Goal: Communication & Community: Answer question/provide support

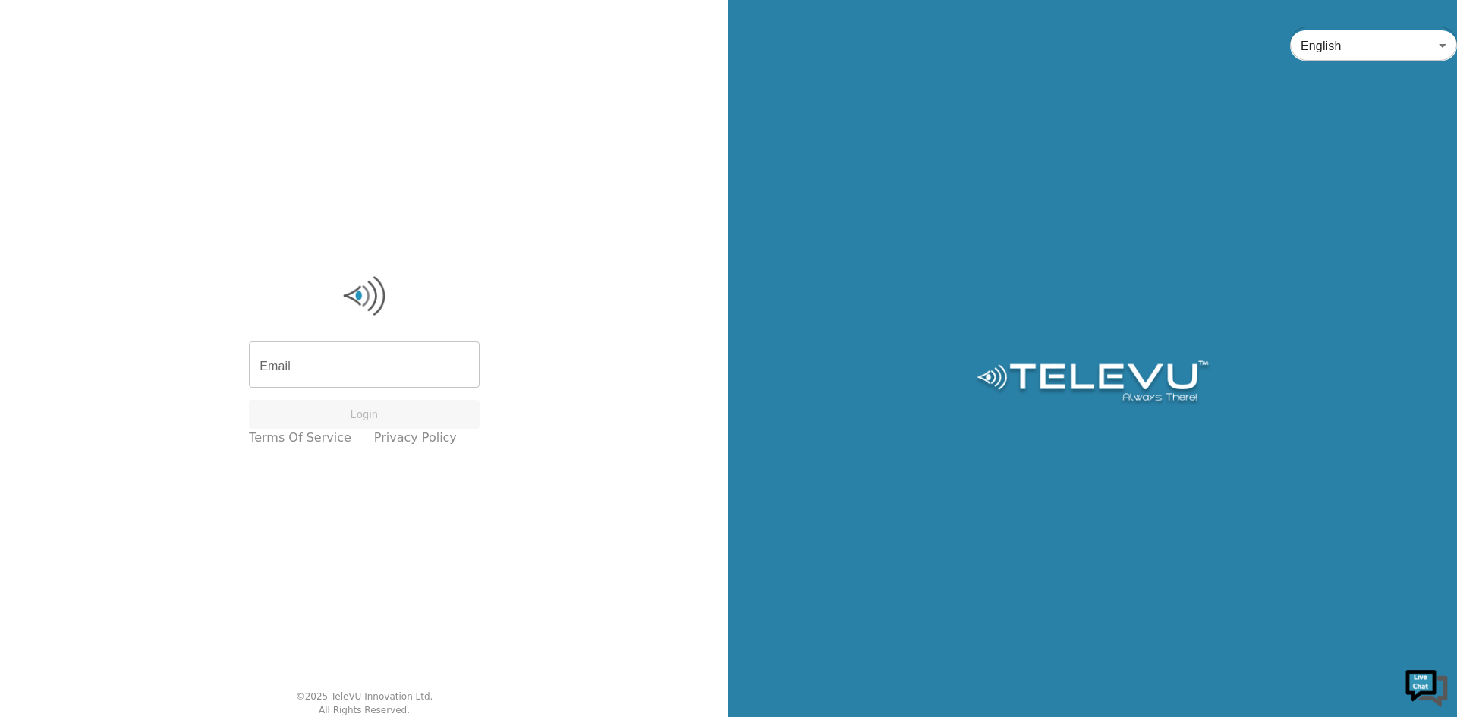
click at [285, 367] on input "Email" at bounding box center [364, 366] width 231 height 42
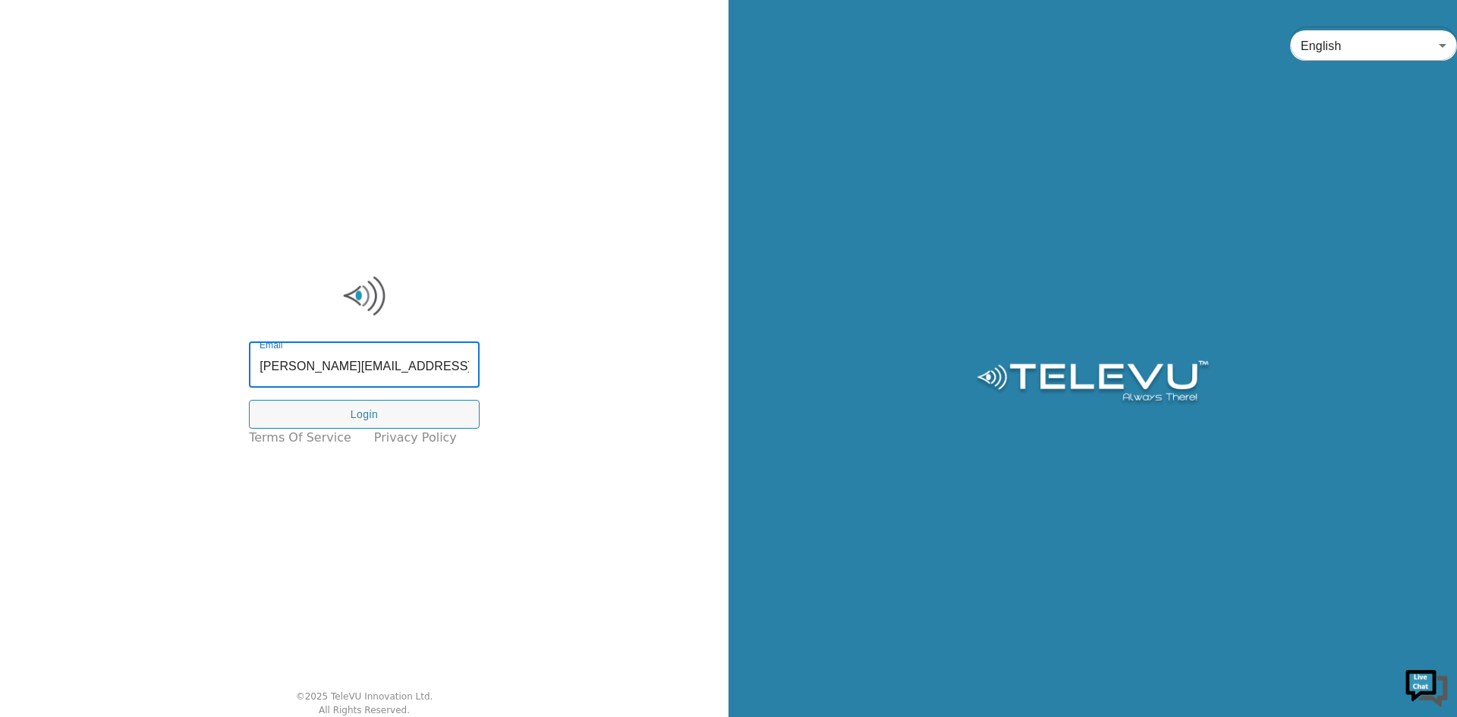
type input "[PERSON_NAME][EMAIL_ADDRESS][DOMAIN_NAME]"
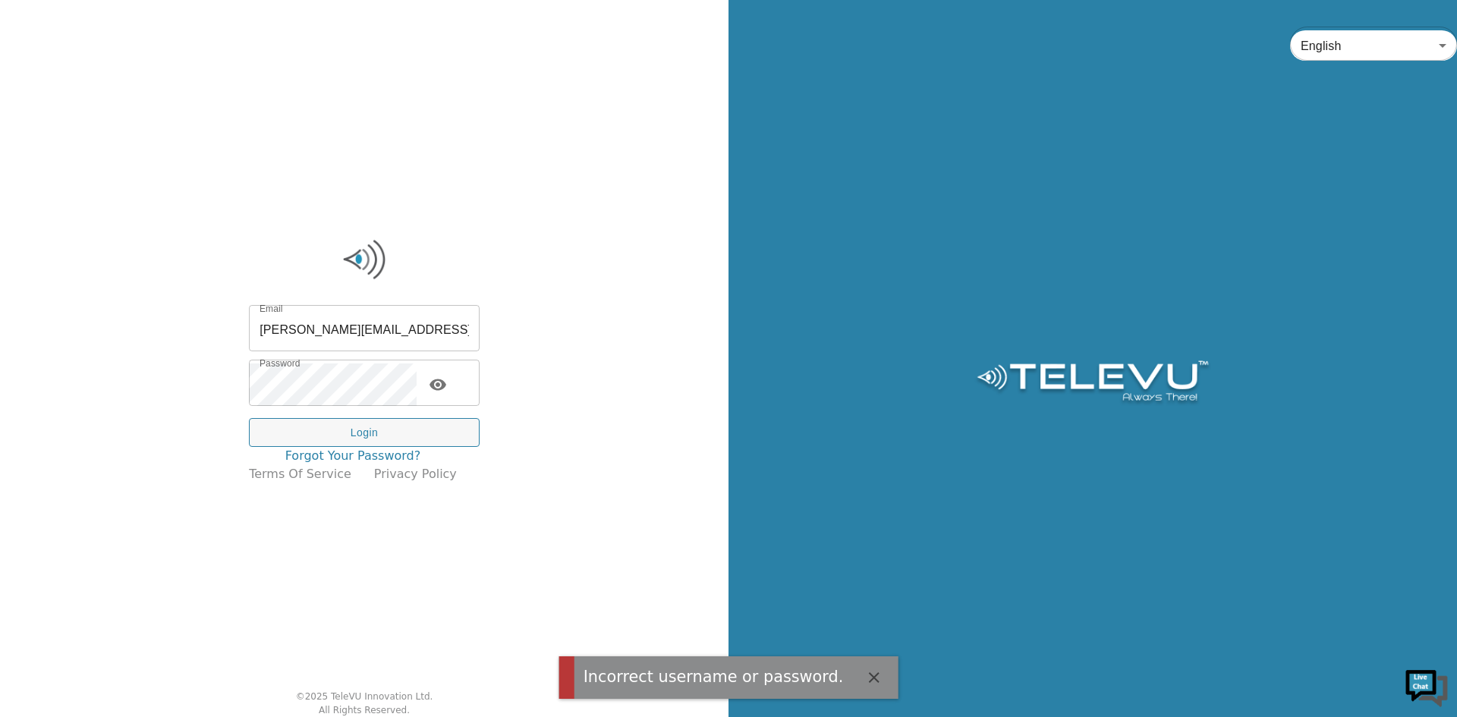
click at [344, 451] on link "Forgot your password?" at bounding box center [353, 456] width 136 height 18
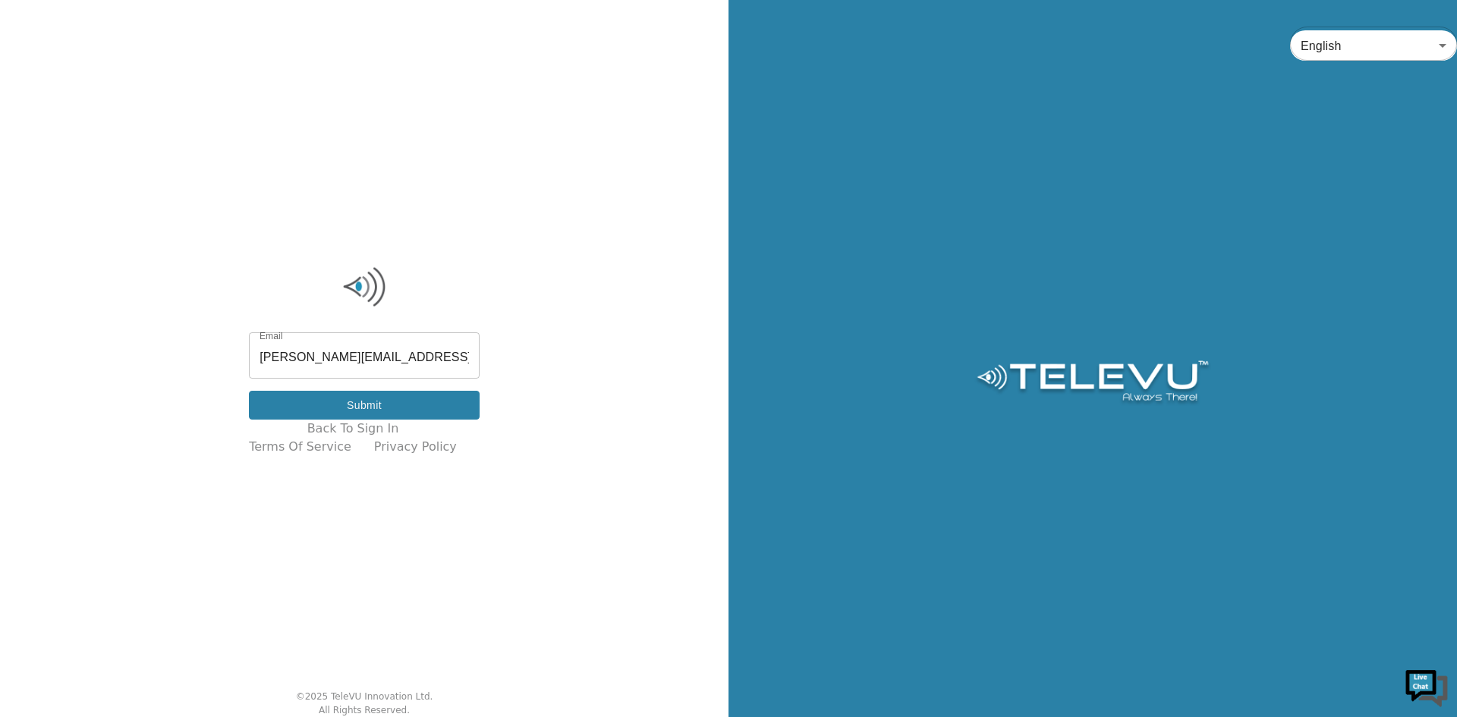
click at [370, 405] on button "Submit" at bounding box center [364, 406] width 231 height 30
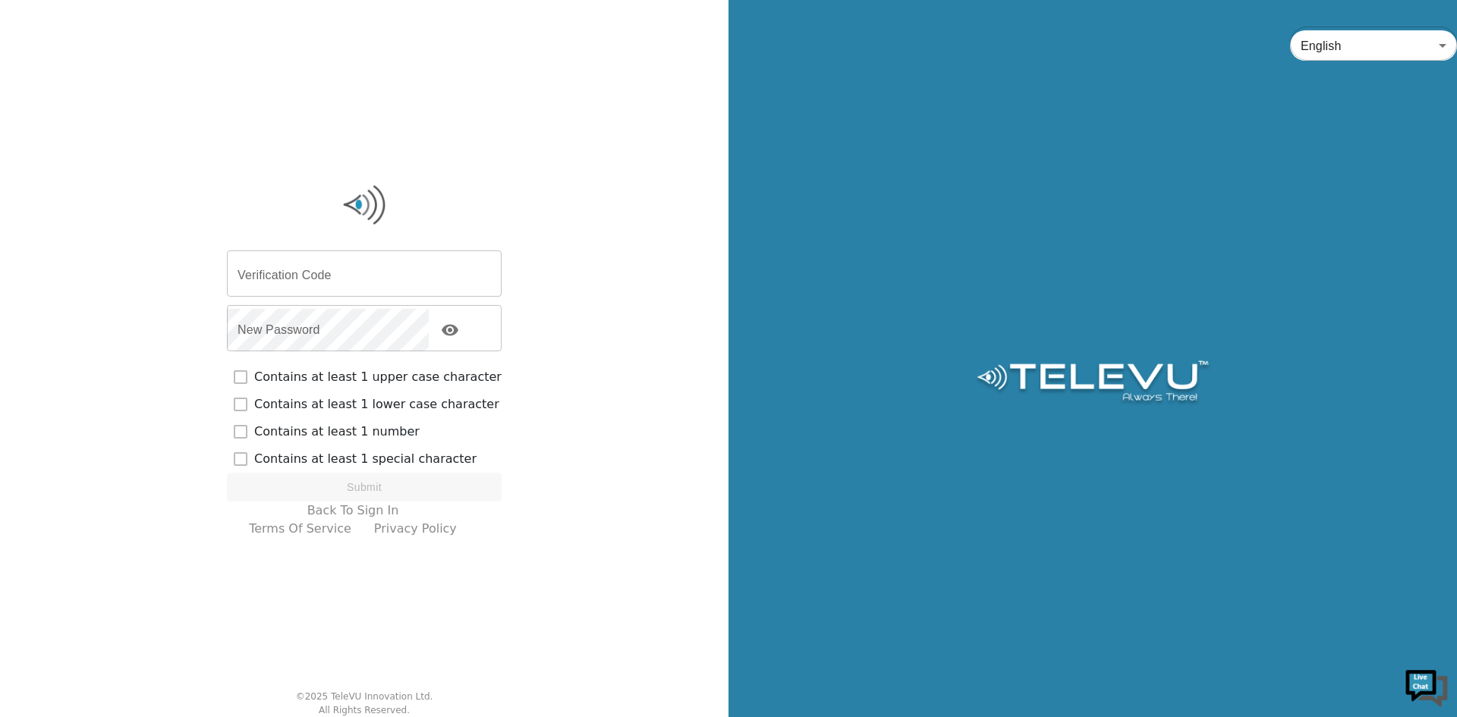
click at [315, 269] on input "Verification Code" at bounding box center [364, 275] width 275 height 42
paste input "149748"
type input "149748"
checkbox input "true"
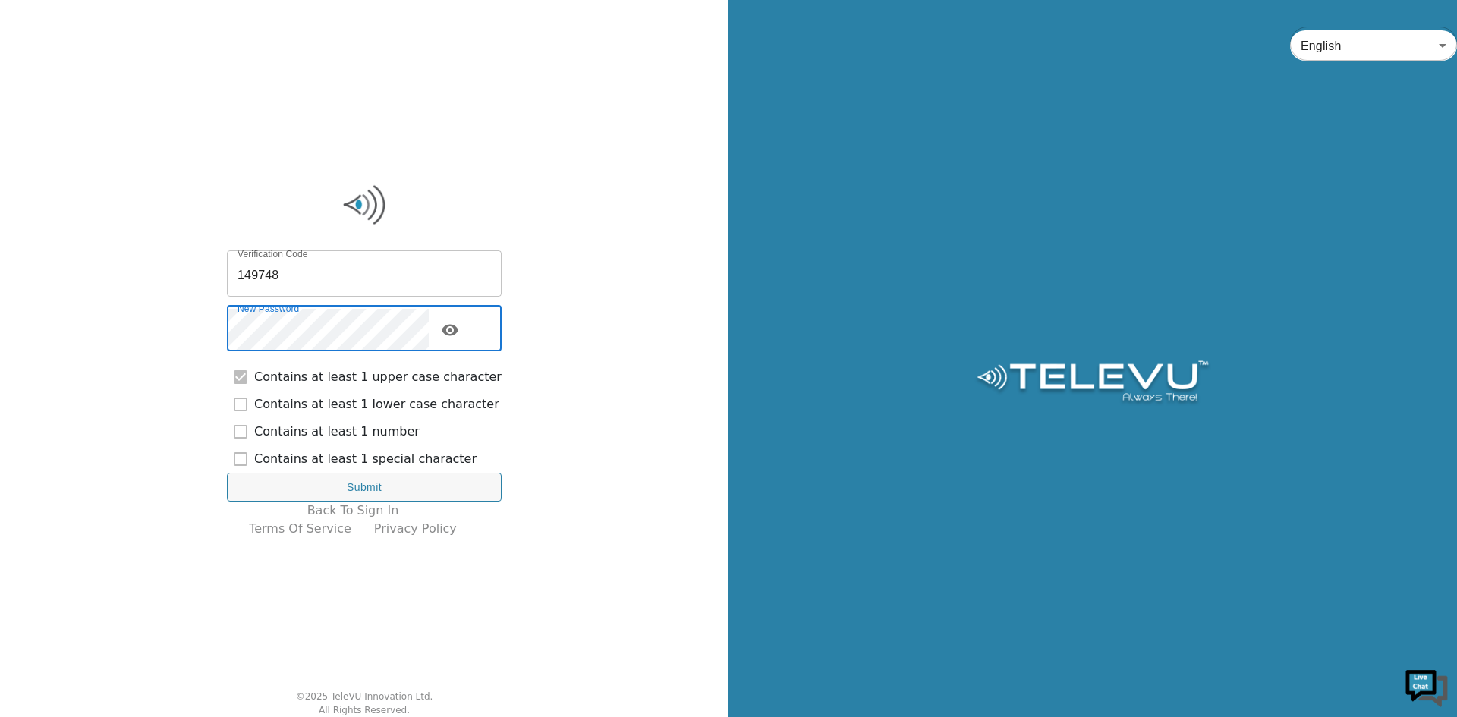
checkbox input "true"
click at [324, 486] on button "Submit" at bounding box center [364, 488] width 275 height 30
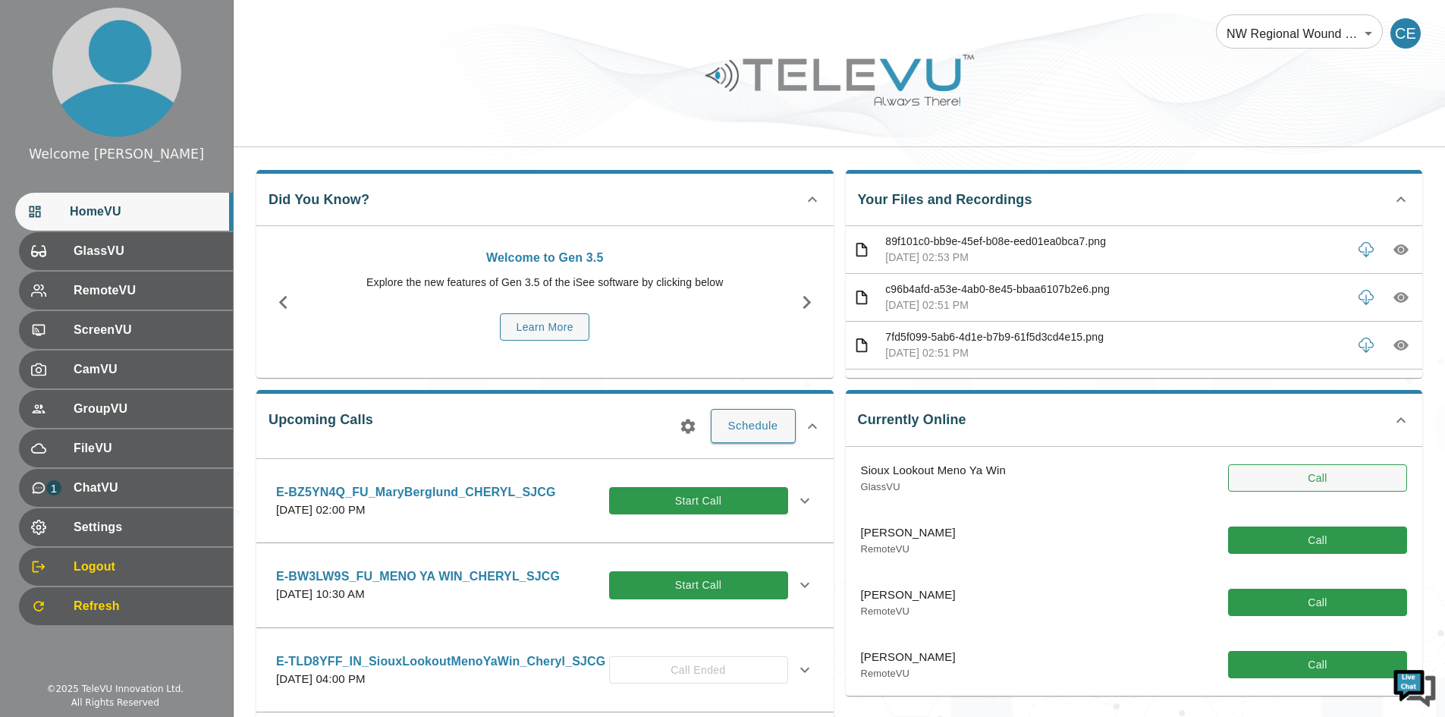
click at [693, 472] on button "Call" at bounding box center [1317, 478] width 179 height 28
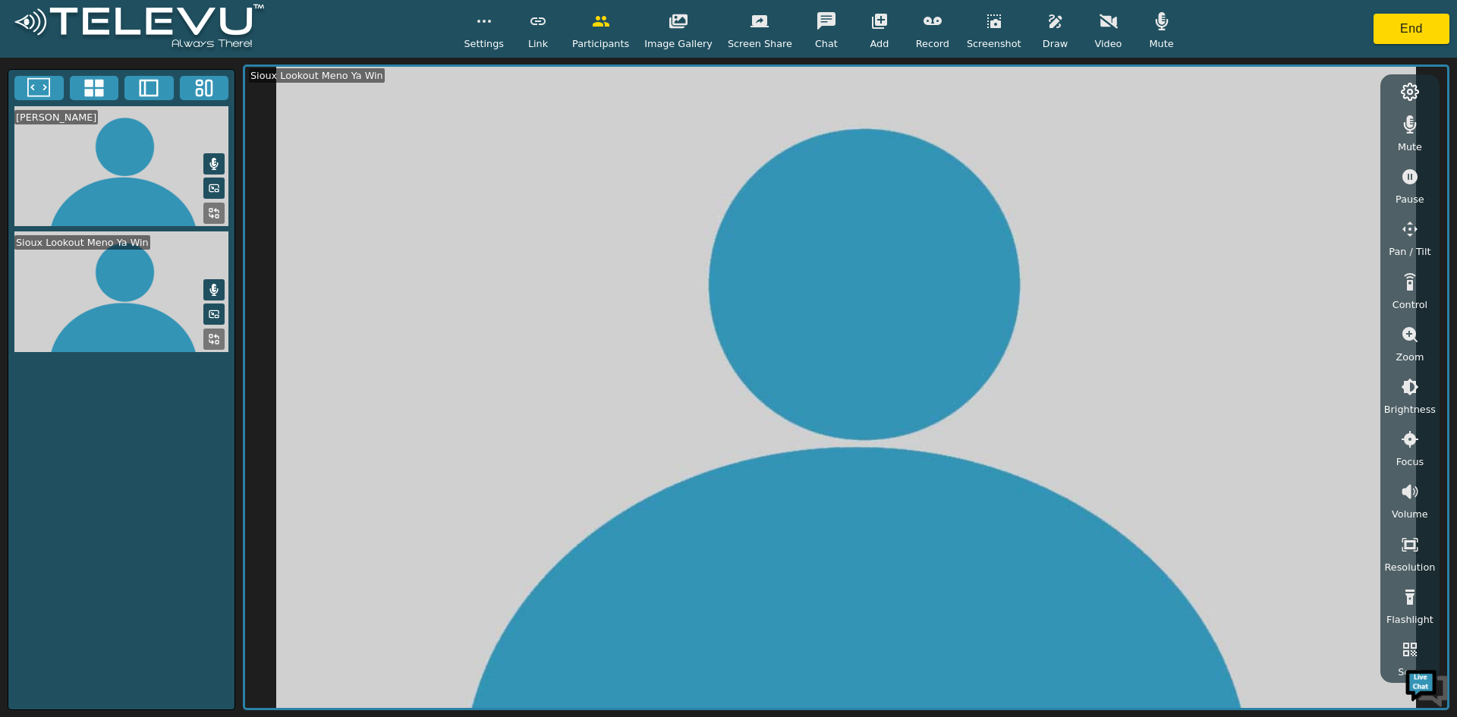
click at [693, 19] on icon "button" at bounding box center [1108, 21] width 18 height 14
click at [693, 20] on icon "button" at bounding box center [1161, 21] width 13 height 18
click at [210, 335] on icon at bounding box center [214, 339] width 12 height 12
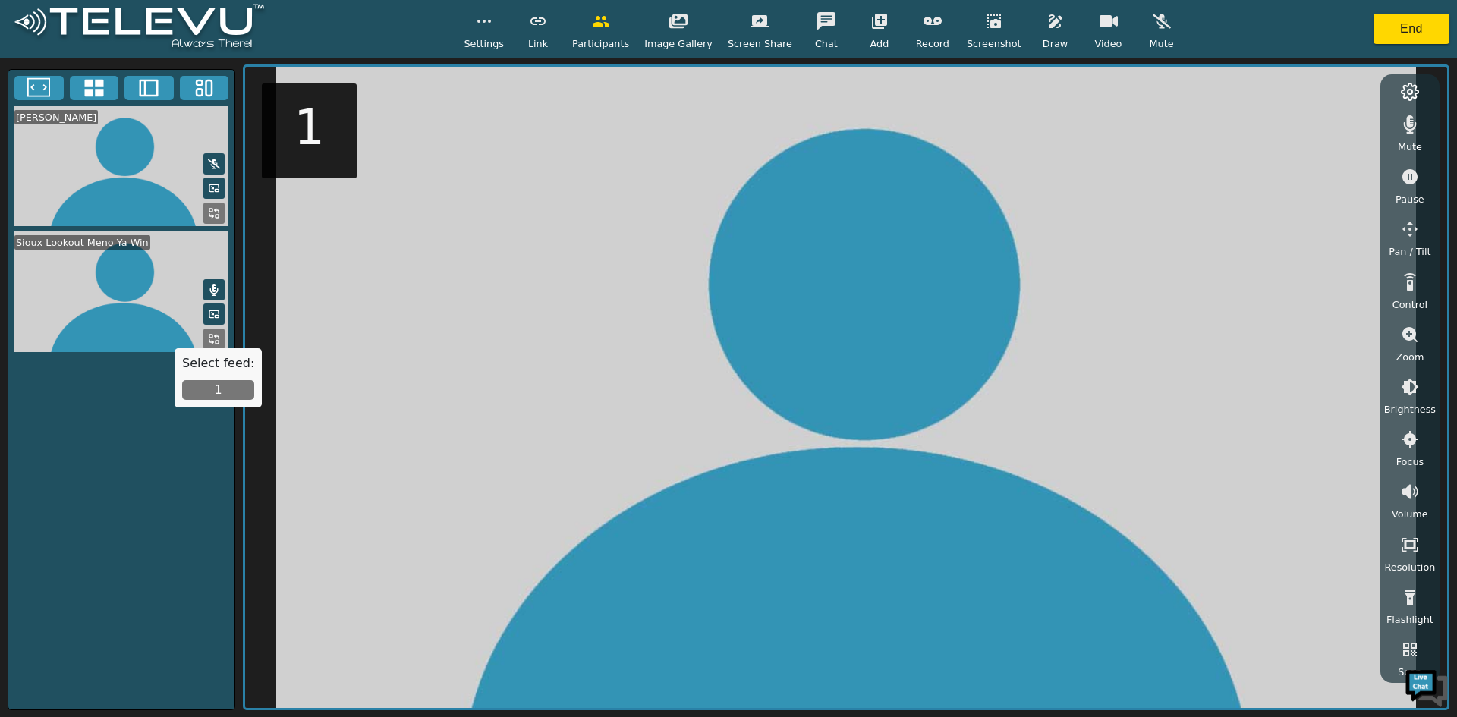
click at [207, 389] on button "1" at bounding box center [218, 390] width 72 height 20
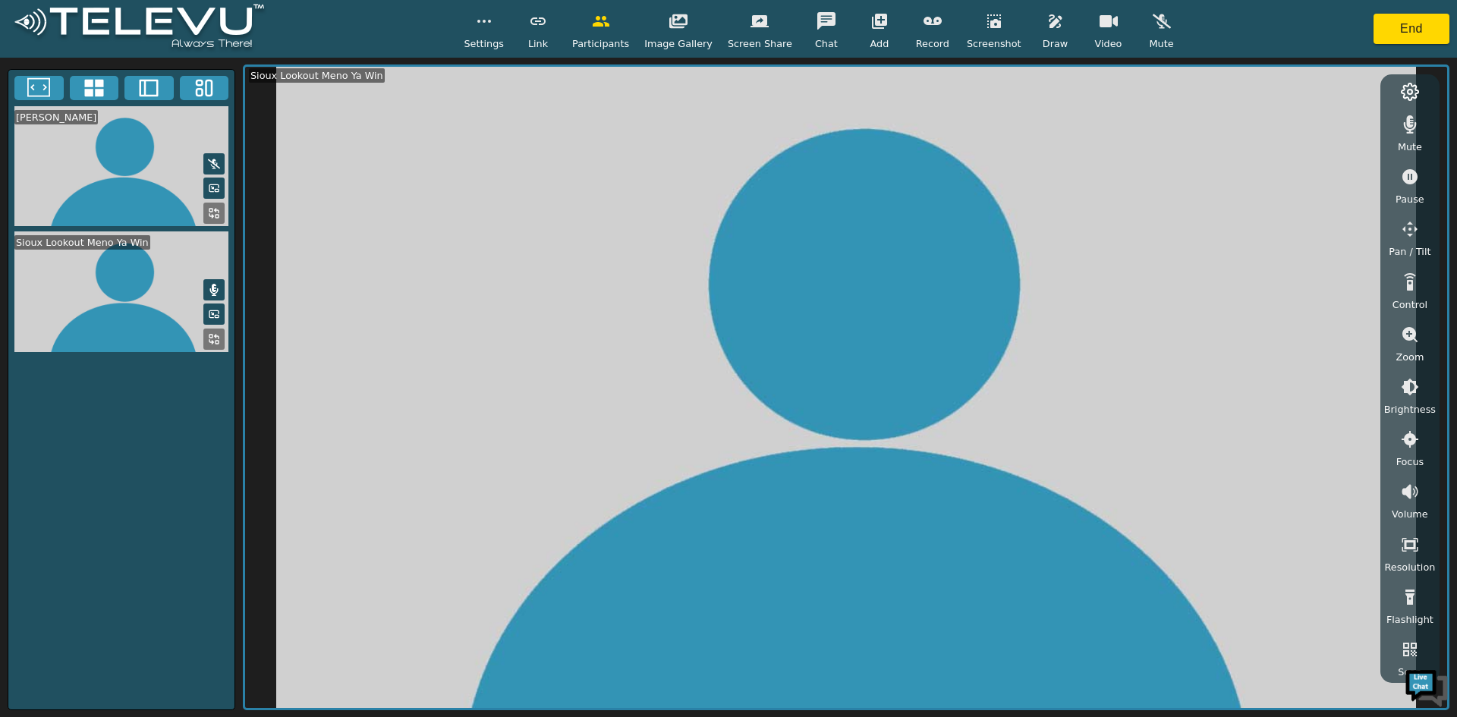
click at [693, 17] on icon "button" at bounding box center [1161, 21] width 18 height 18
click at [693, 23] on icon "button" at bounding box center [1161, 21] width 18 height 18
click at [693, 20] on icon "button" at bounding box center [1108, 21] width 18 height 12
